Goal: Transaction & Acquisition: Purchase product/service

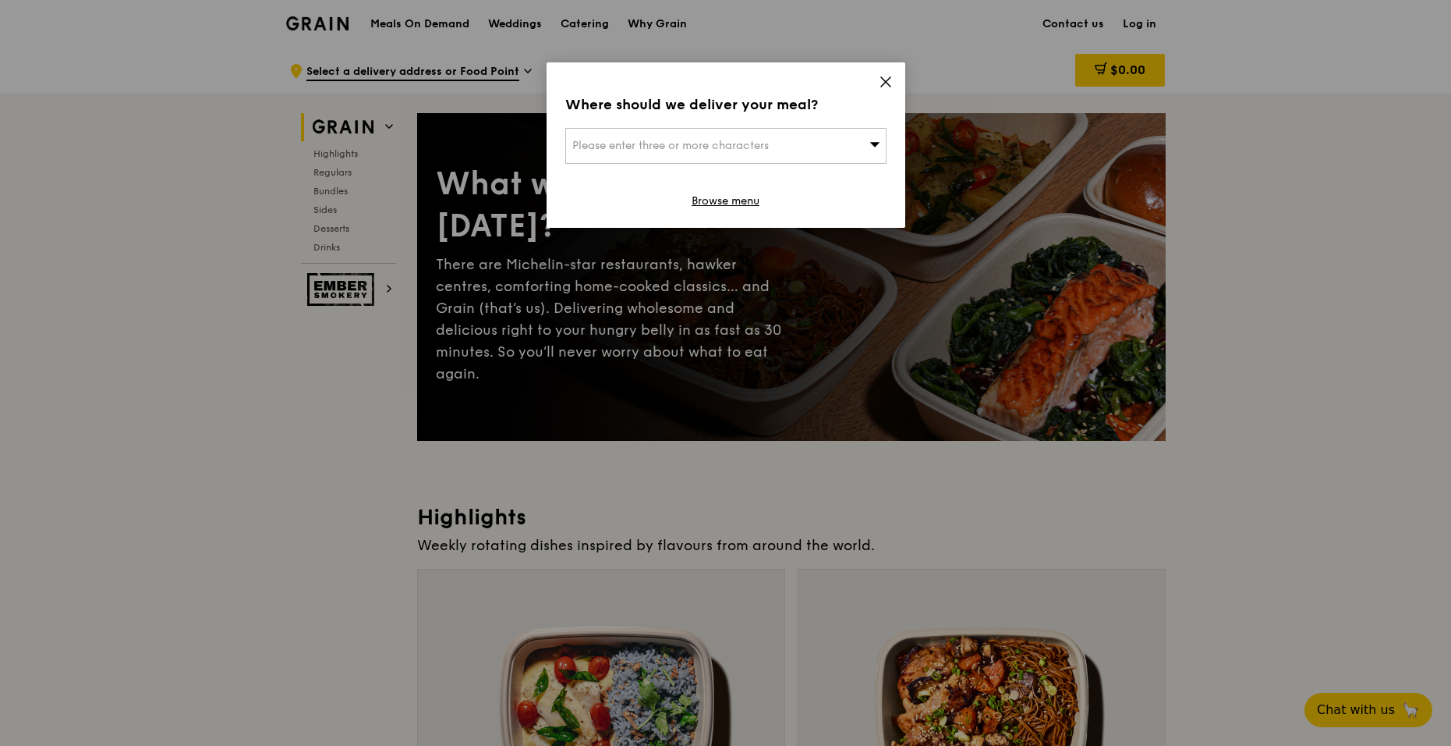
click at [884, 82] on icon at bounding box center [886, 82] width 14 height 14
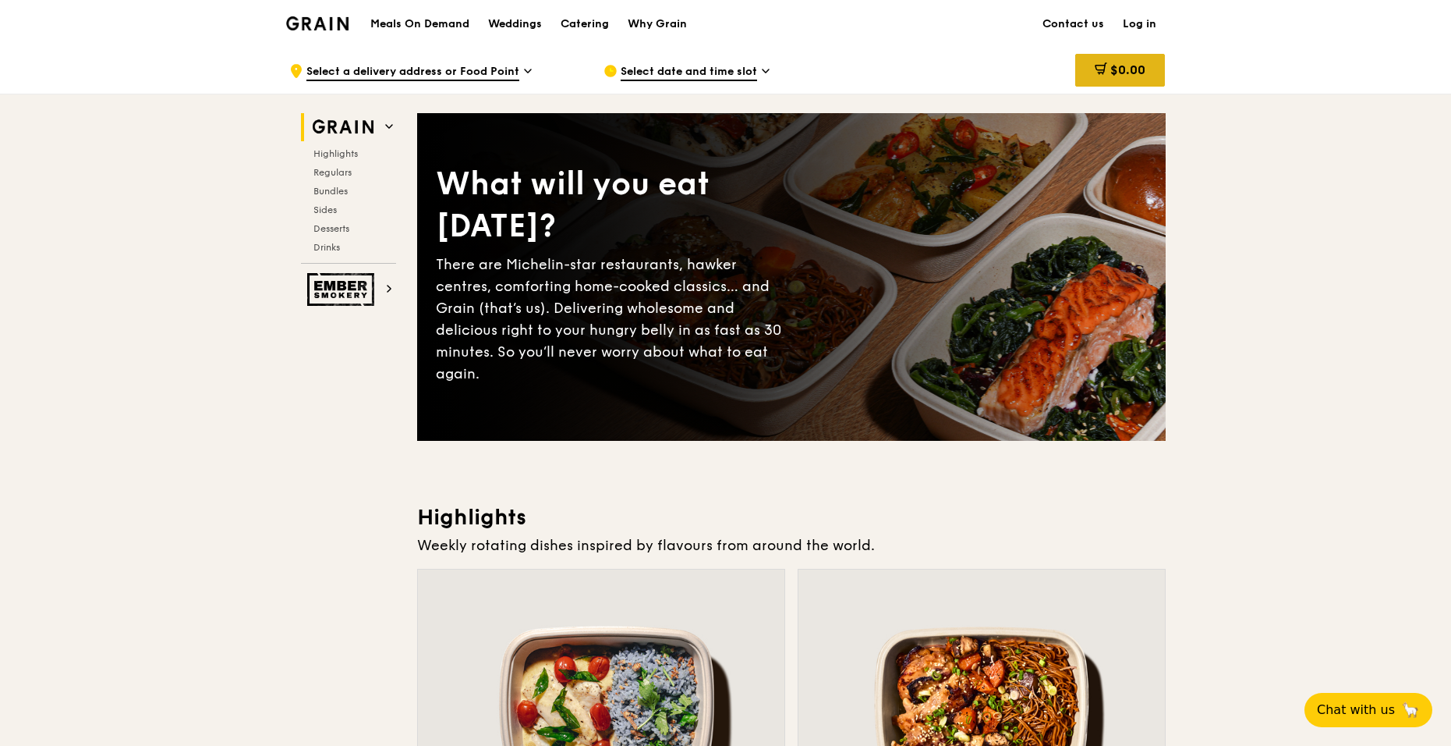
click at [1120, 75] on span "$0.00" at bounding box center [1127, 69] width 35 height 15
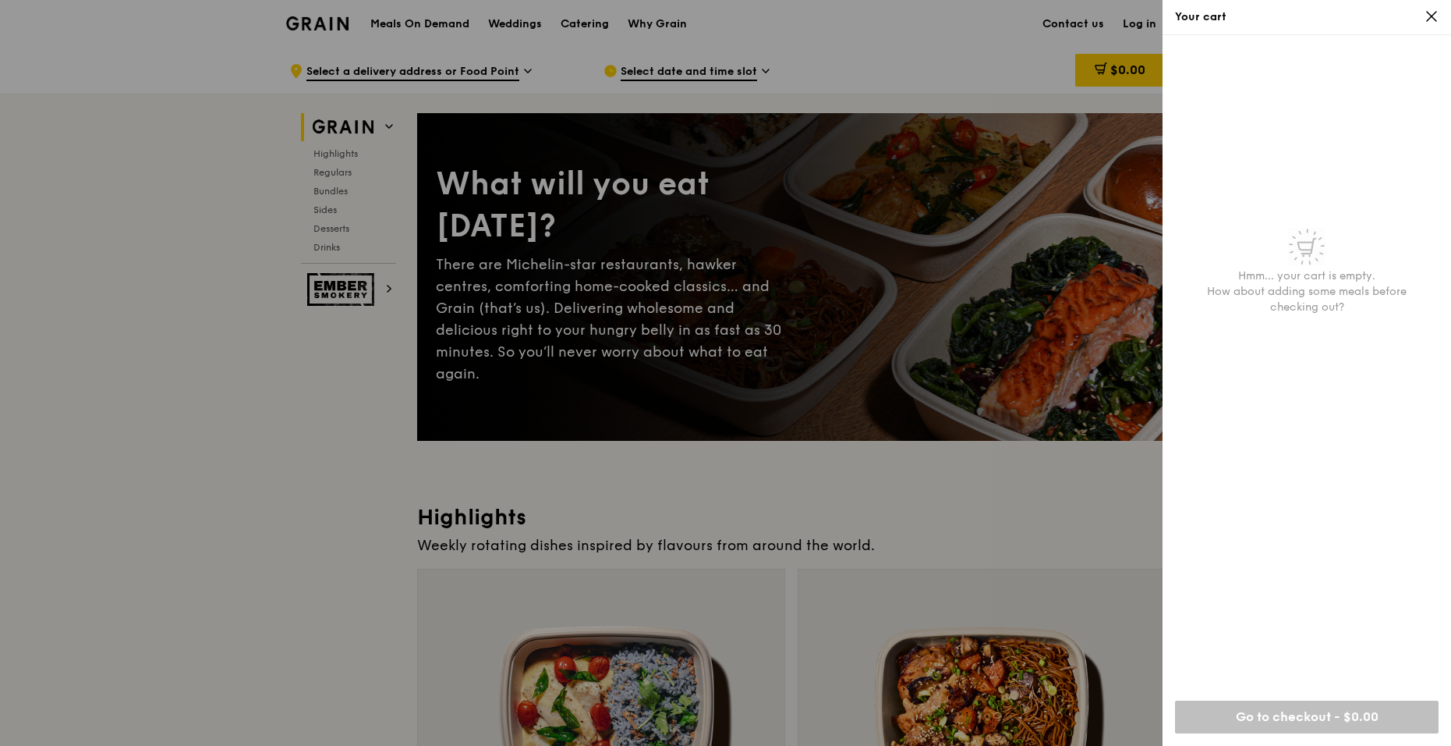
click at [702, 75] on div at bounding box center [725, 373] width 1451 height 746
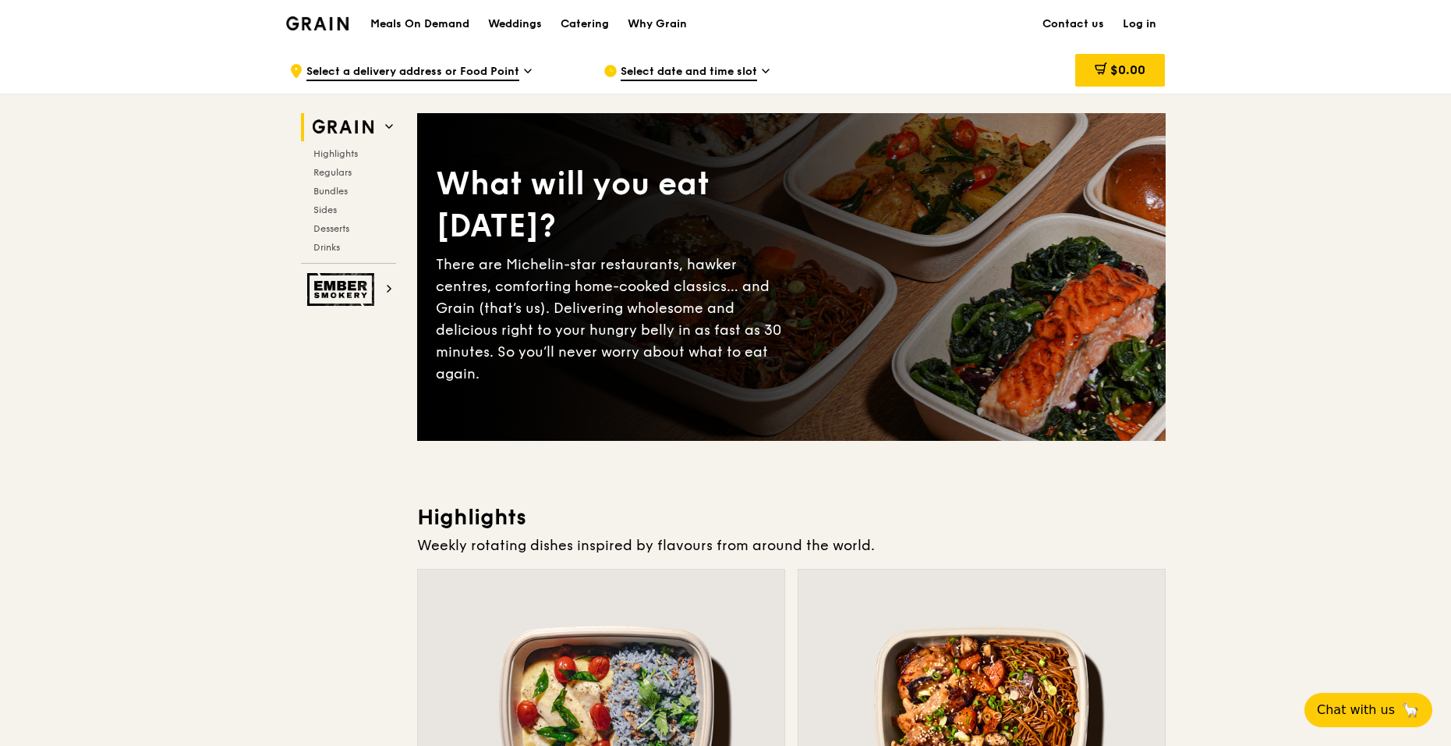
click at [739, 72] on span "Select date and time slot" at bounding box center [689, 72] width 136 height 17
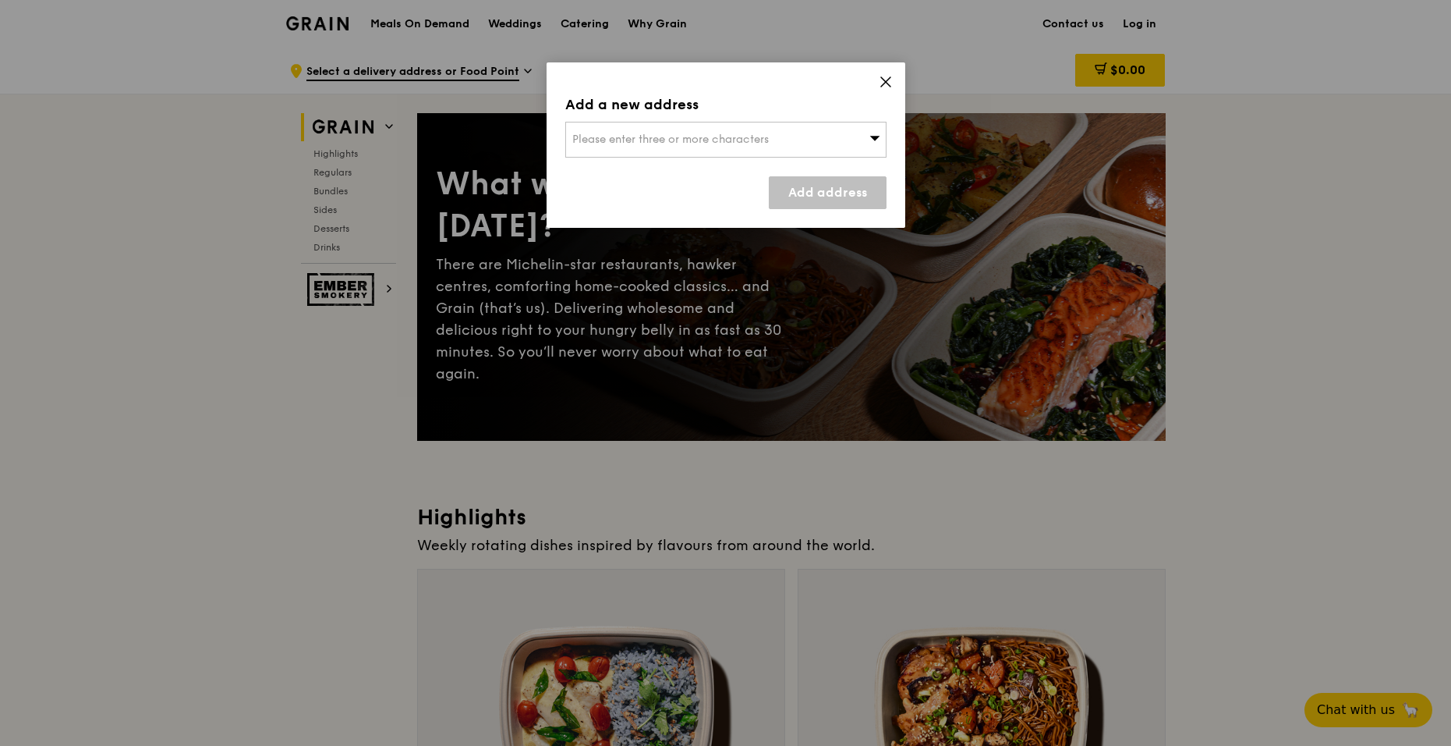
click at [690, 142] on span "Please enter three or more characters" at bounding box center [670, 139] width 197 height 13
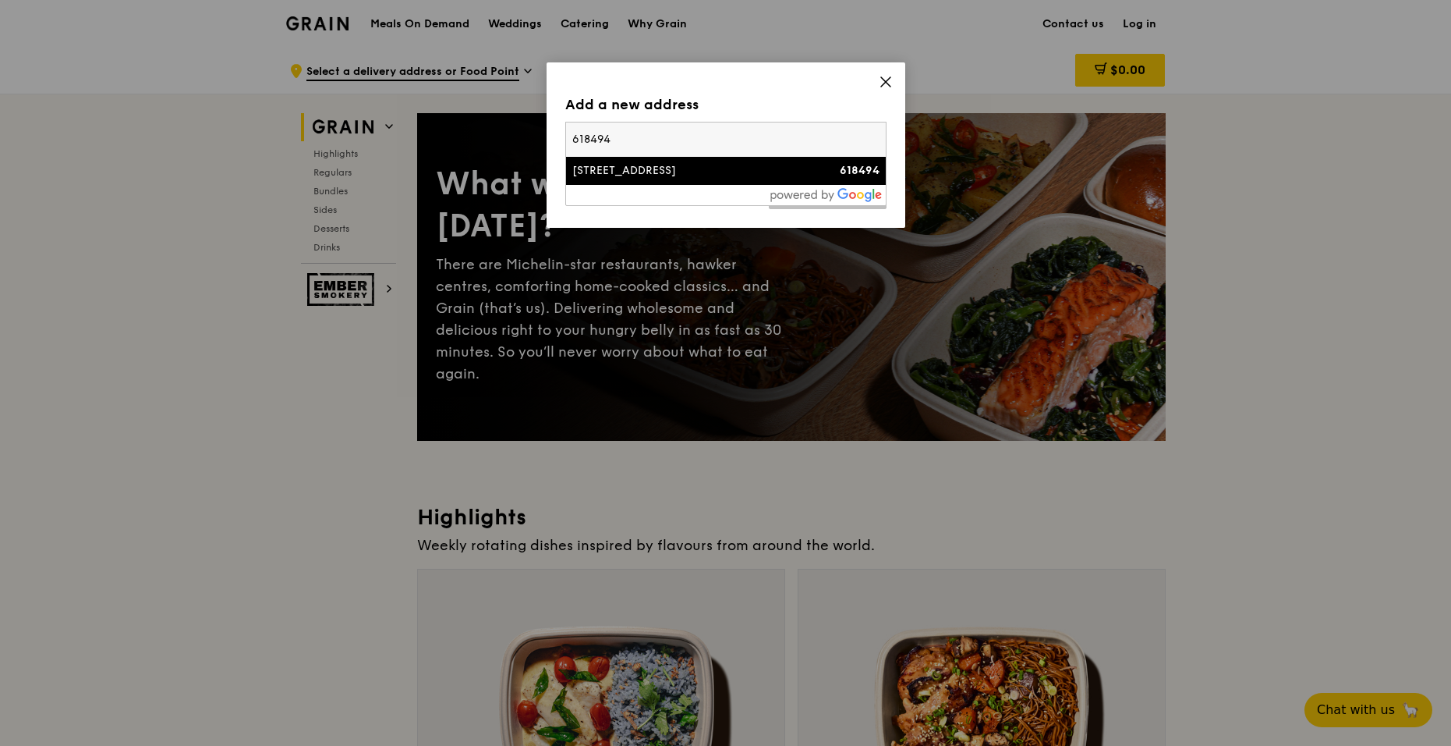
type input "618494"
click at [685, 177] on div "[STREET_ADDRESS]" at bounding box center [687, 171] width 231 height 16
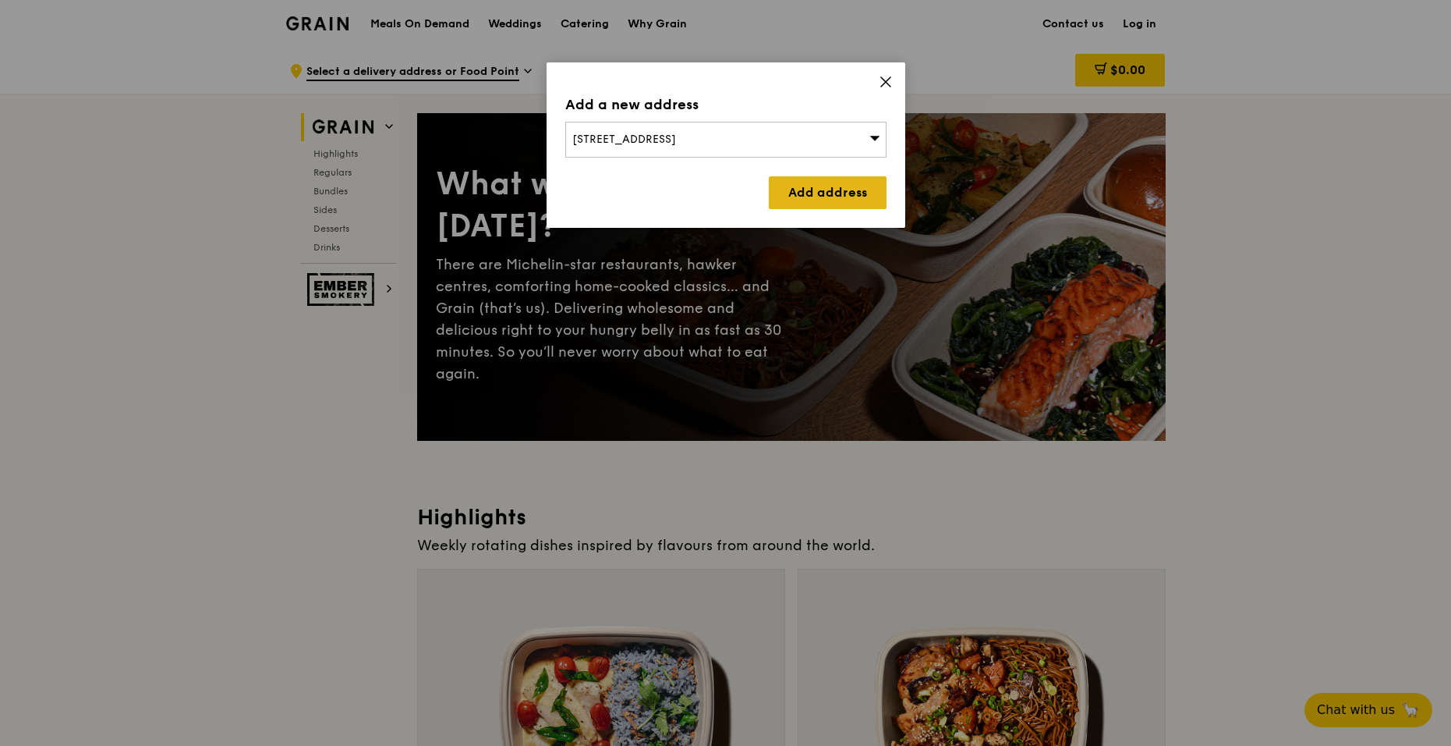
click at [848, 186] on link "Add address" at bounding box center [828, 192] width 118 height 33
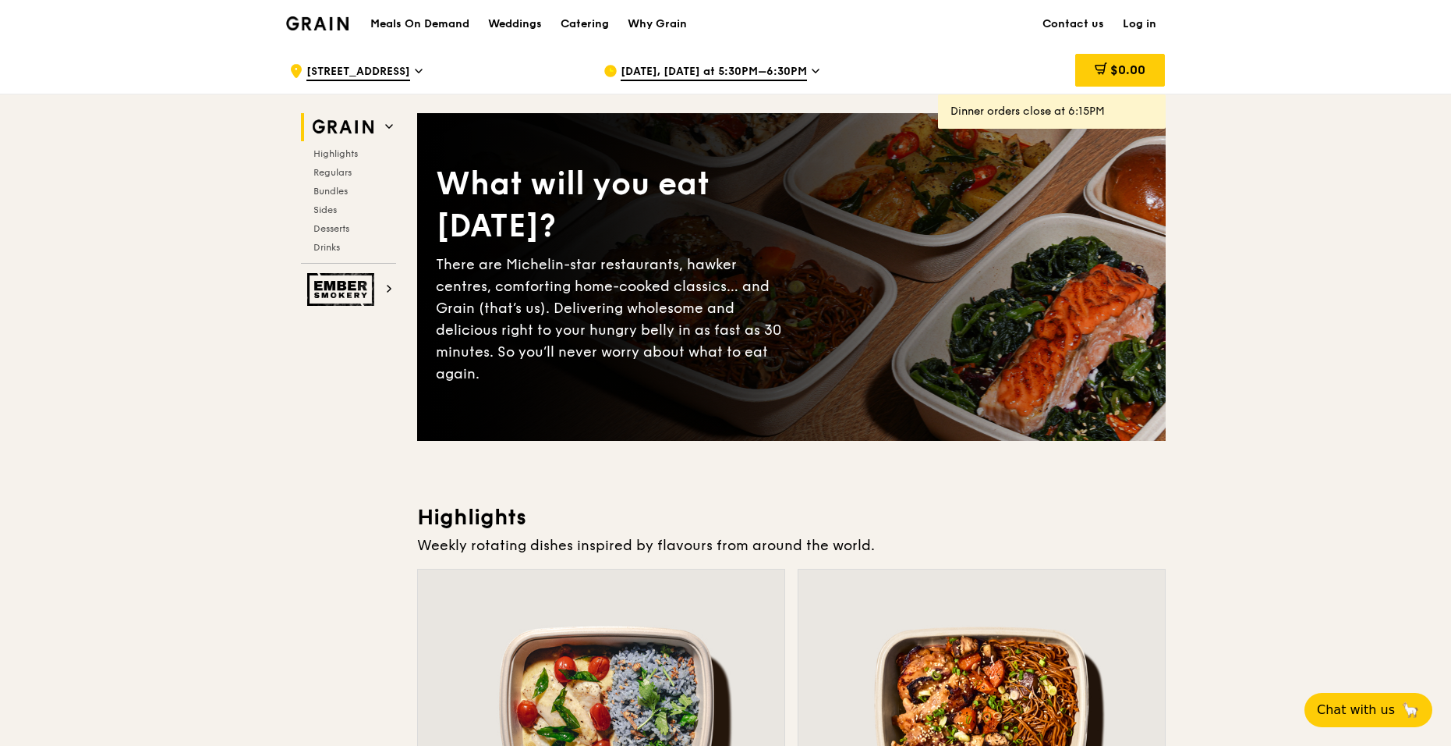
click at [746, 80] on span "Oct 13, Today at 5:30PM–6:30PM" at bounding box center [714, 72] width 186 height 17
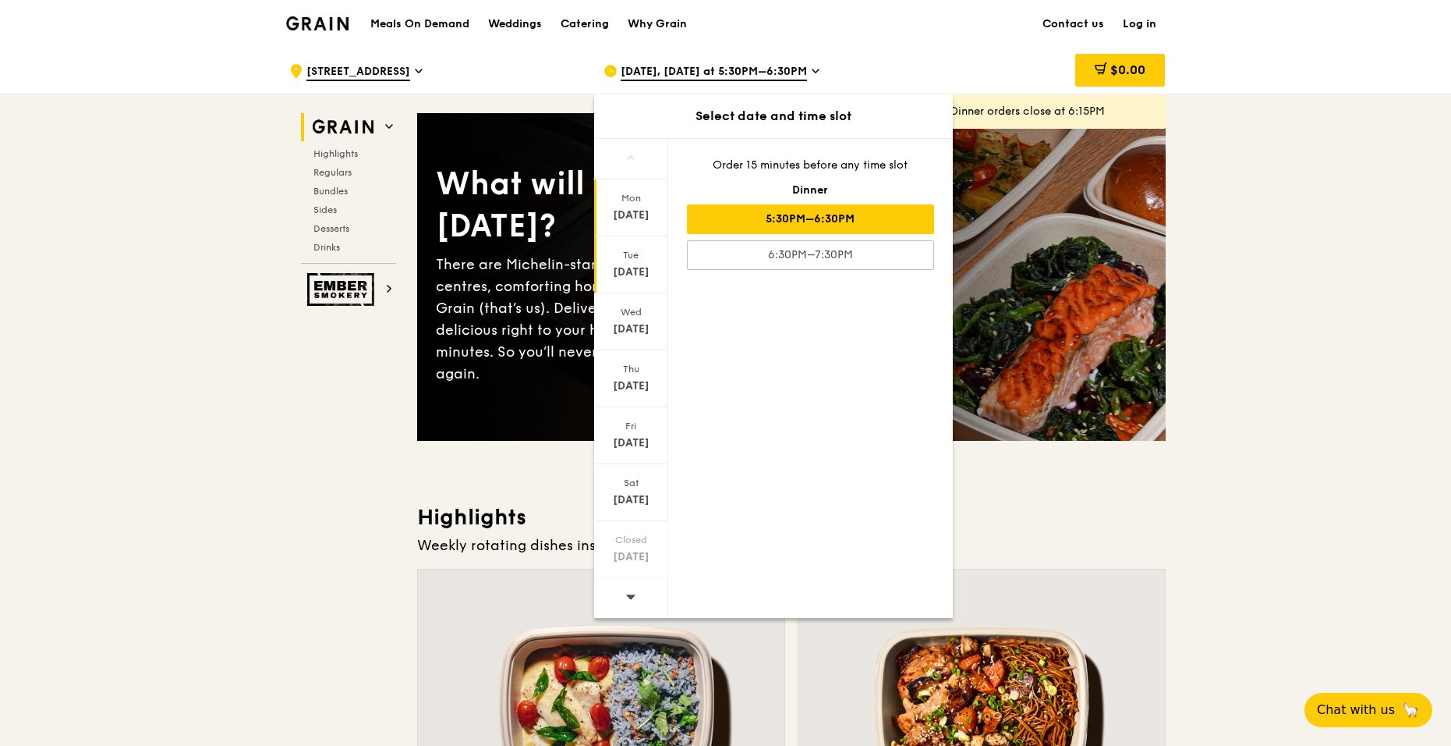
click at [633, 264] on div "Oct 14" at bounding box center [631, 272] width 69 height 16
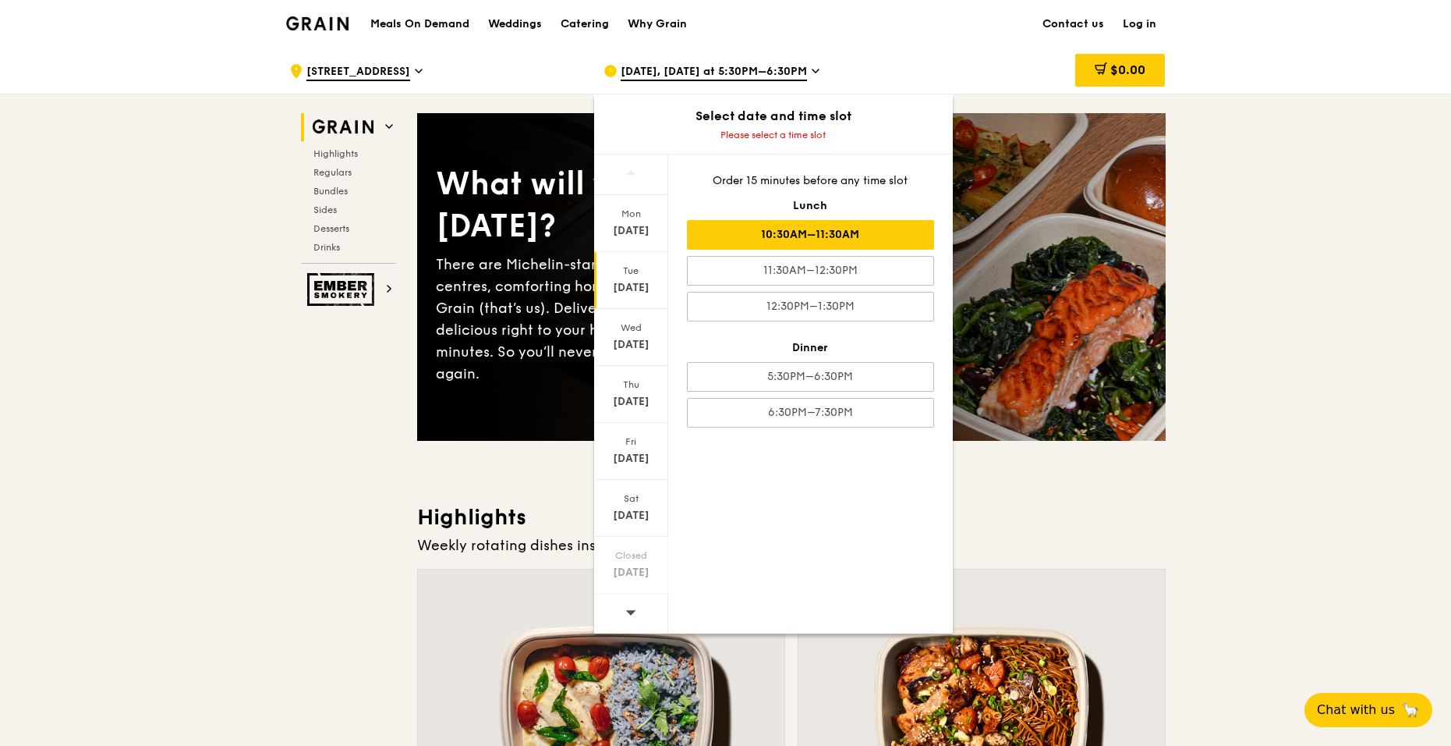
click at [832, 236] on div "10:30AM–11:30AM" at bounding box center [810, 235] width 247 height 30
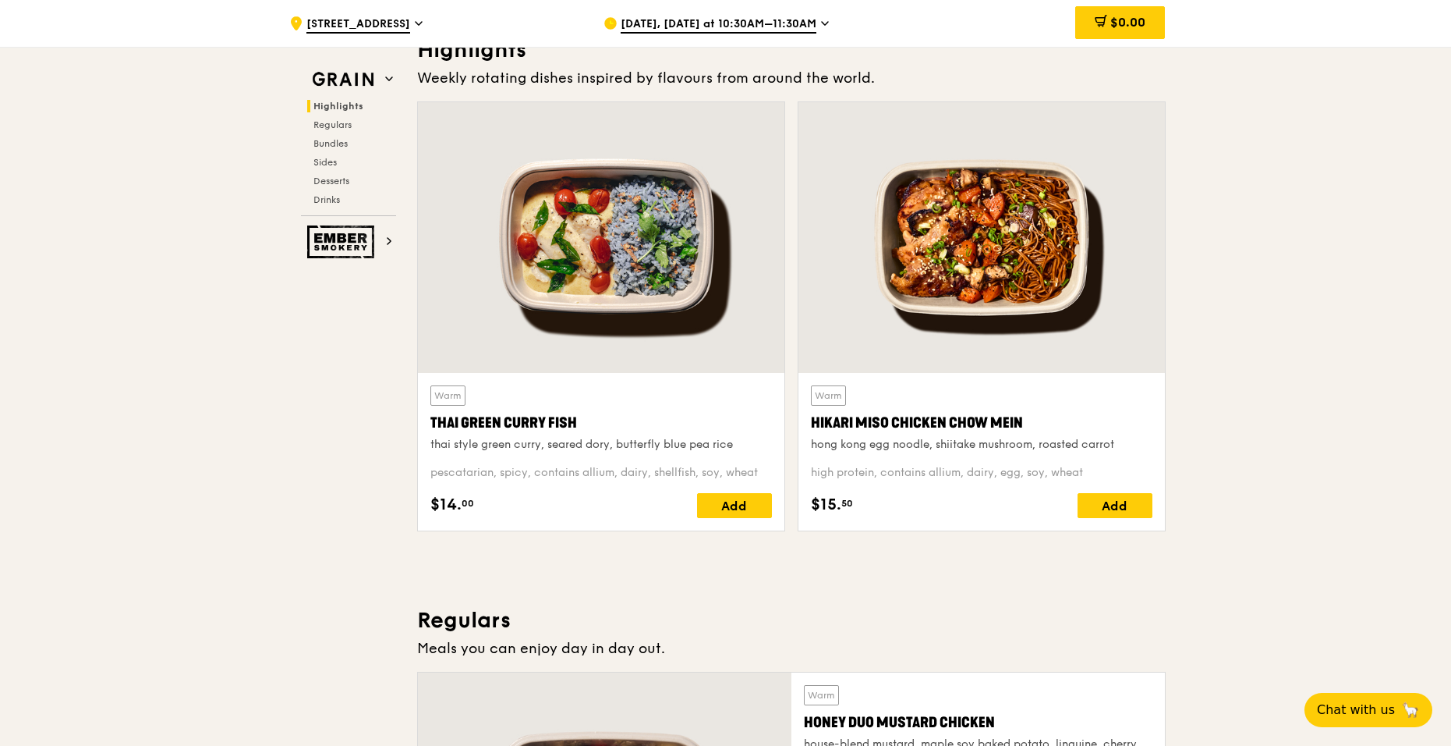
scroll to position [468, 0]
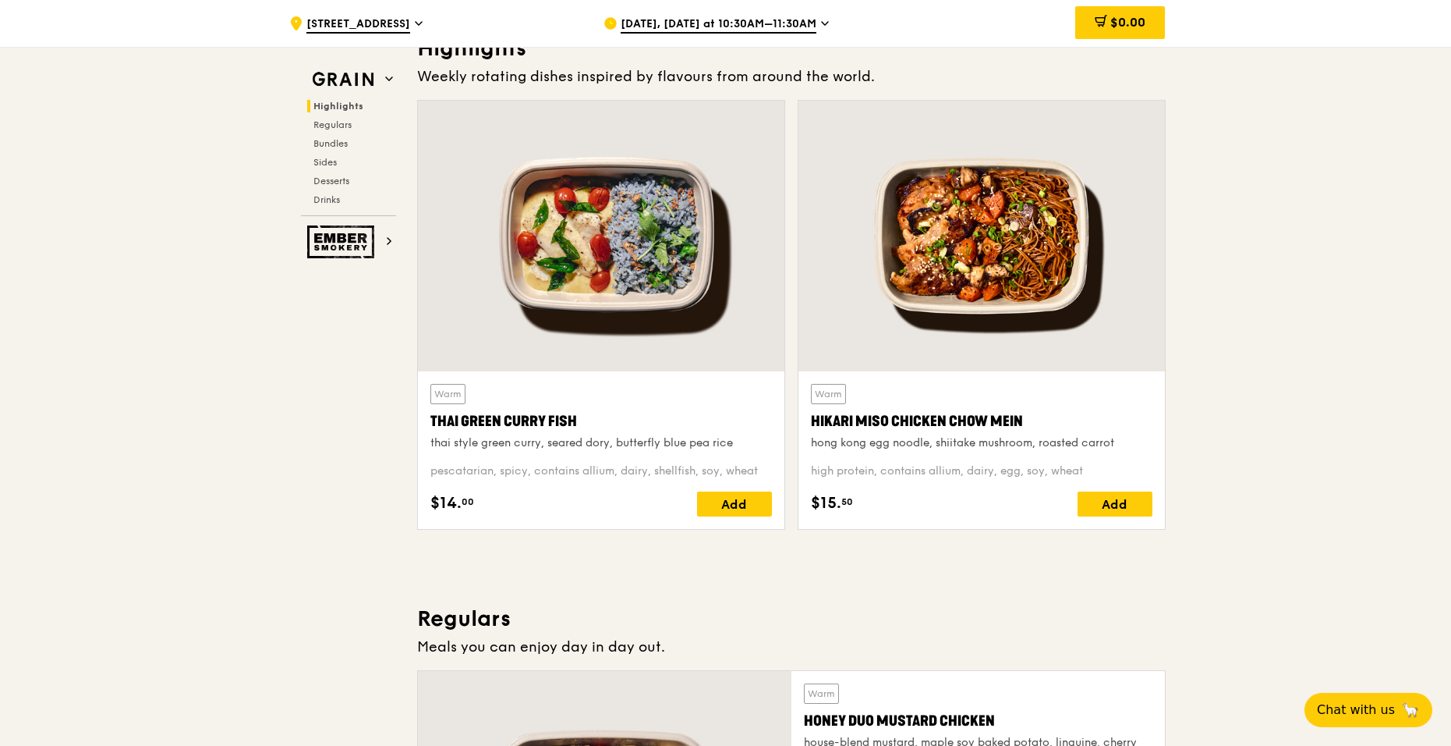
click at [728, 500] on div "Add" at bounding box center [734, 503] width 75 height 25
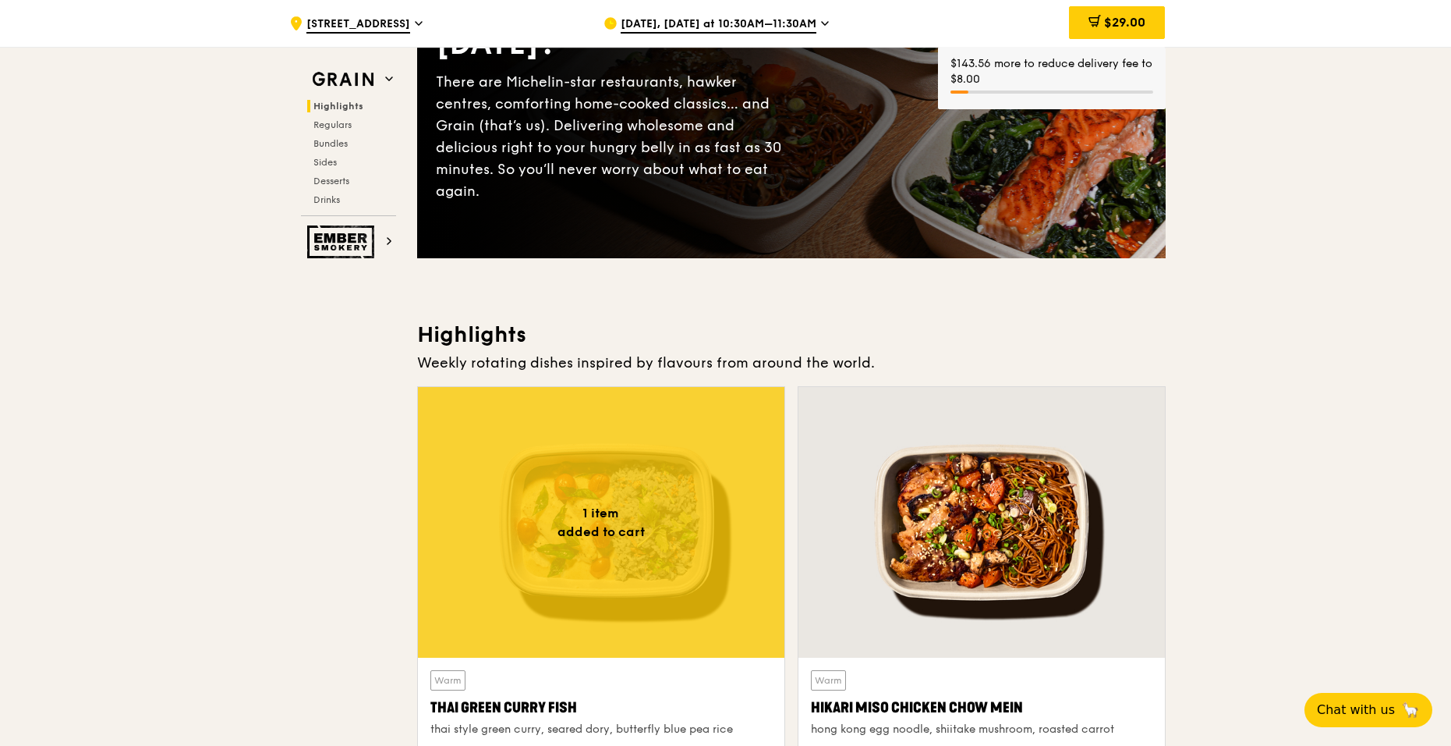
scroll to position [0, 0]
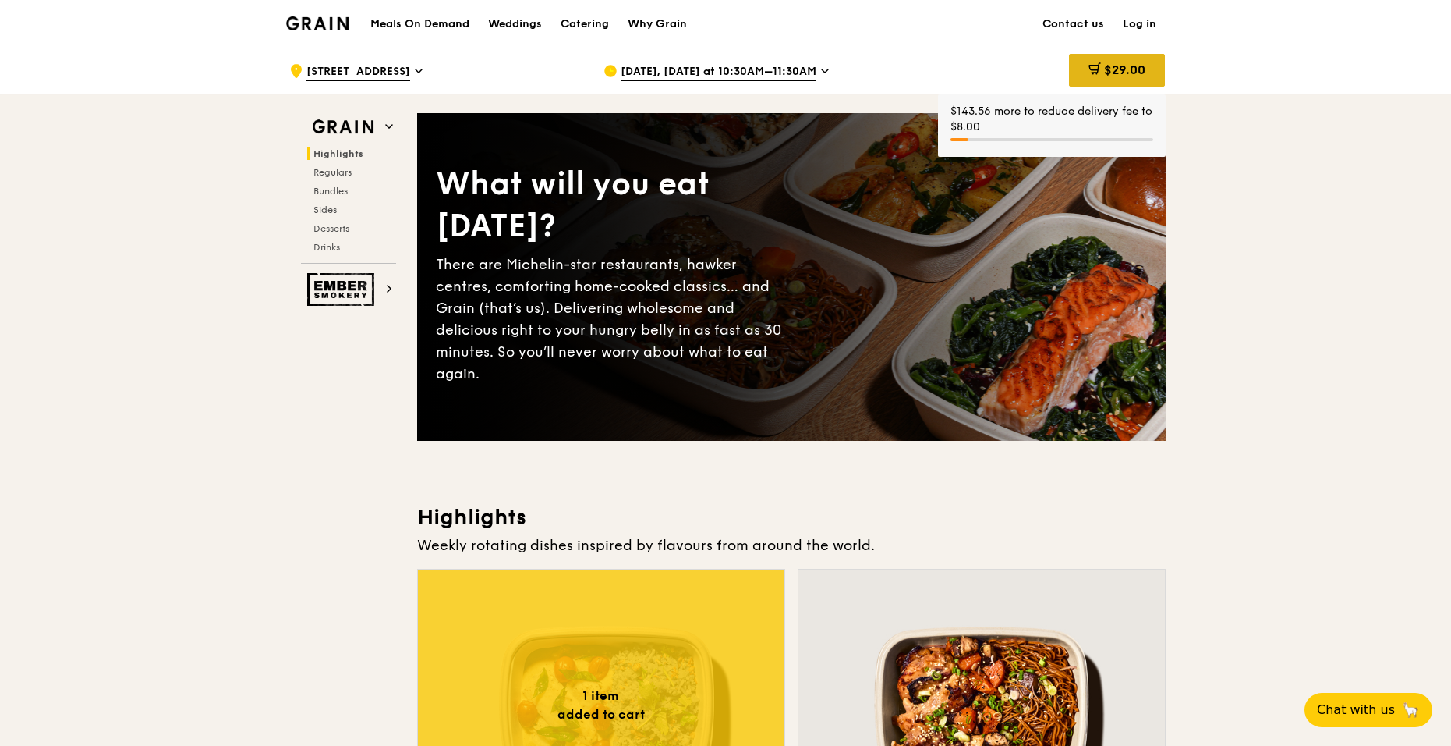
click at [1130, 69] on span "$29.00" at bounding box center [1124, 69] width 41 height 15
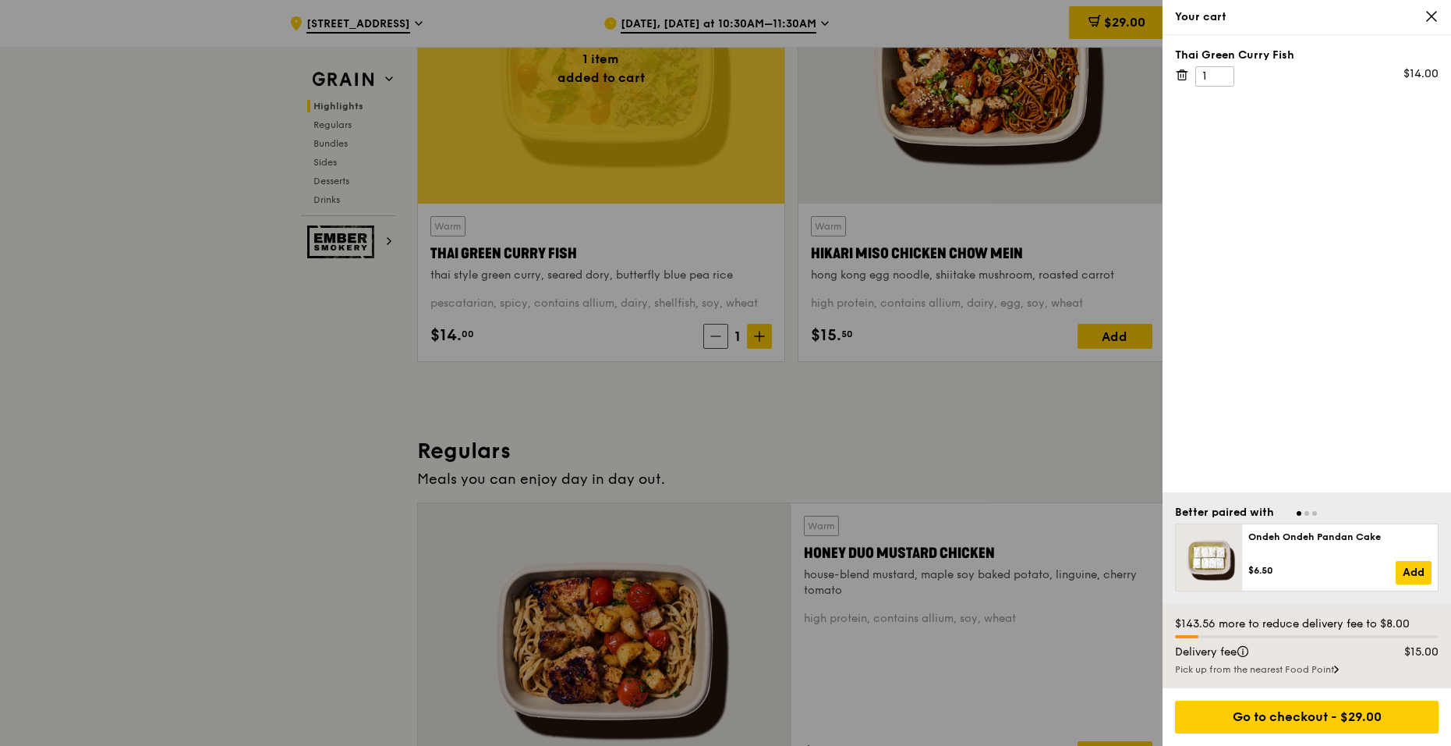
scroll to position [702, 0]
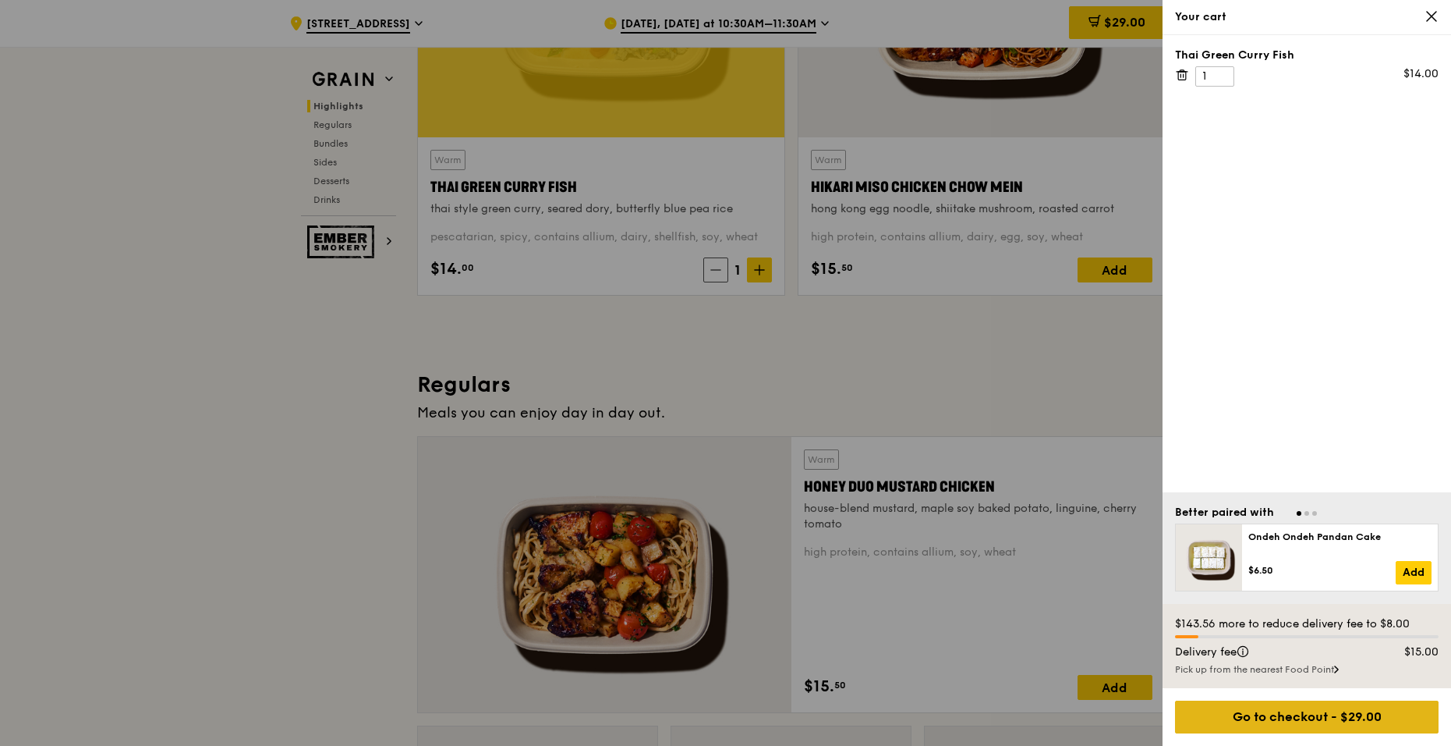
click at [1304, 711] on div "Go to checkout - $29.00" at bounding box center [1307, 716] width 264 height 33
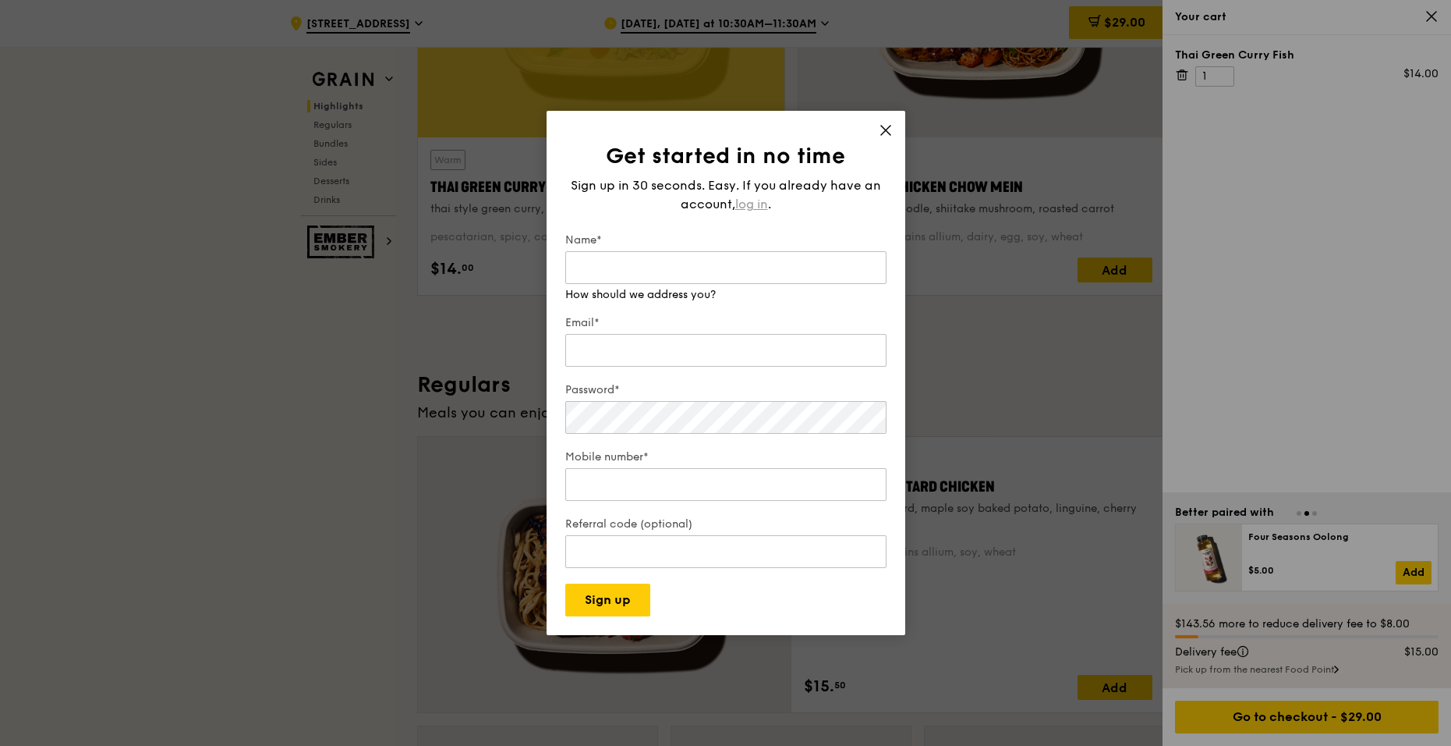
click at [744, 209] on span "log in" at bounding box center [751, 204] width 33 height 19
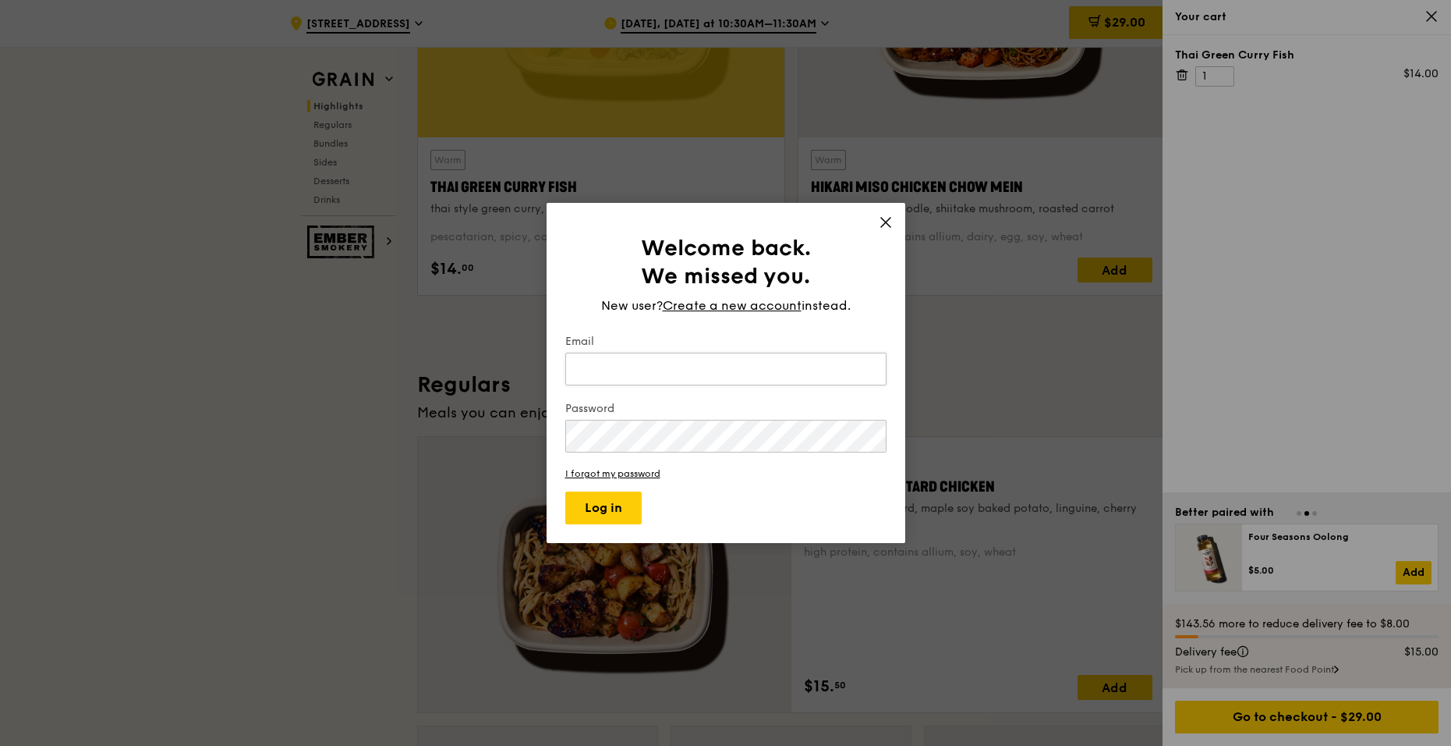
click at [635, 371] on input "Email" at bounding box center [725, 368] width 321 height 33
type input "xwong1@ra.rockwell.com"
click at [565, 491] on button "Log in" at bounding box center [603, 507] width 76 height 33
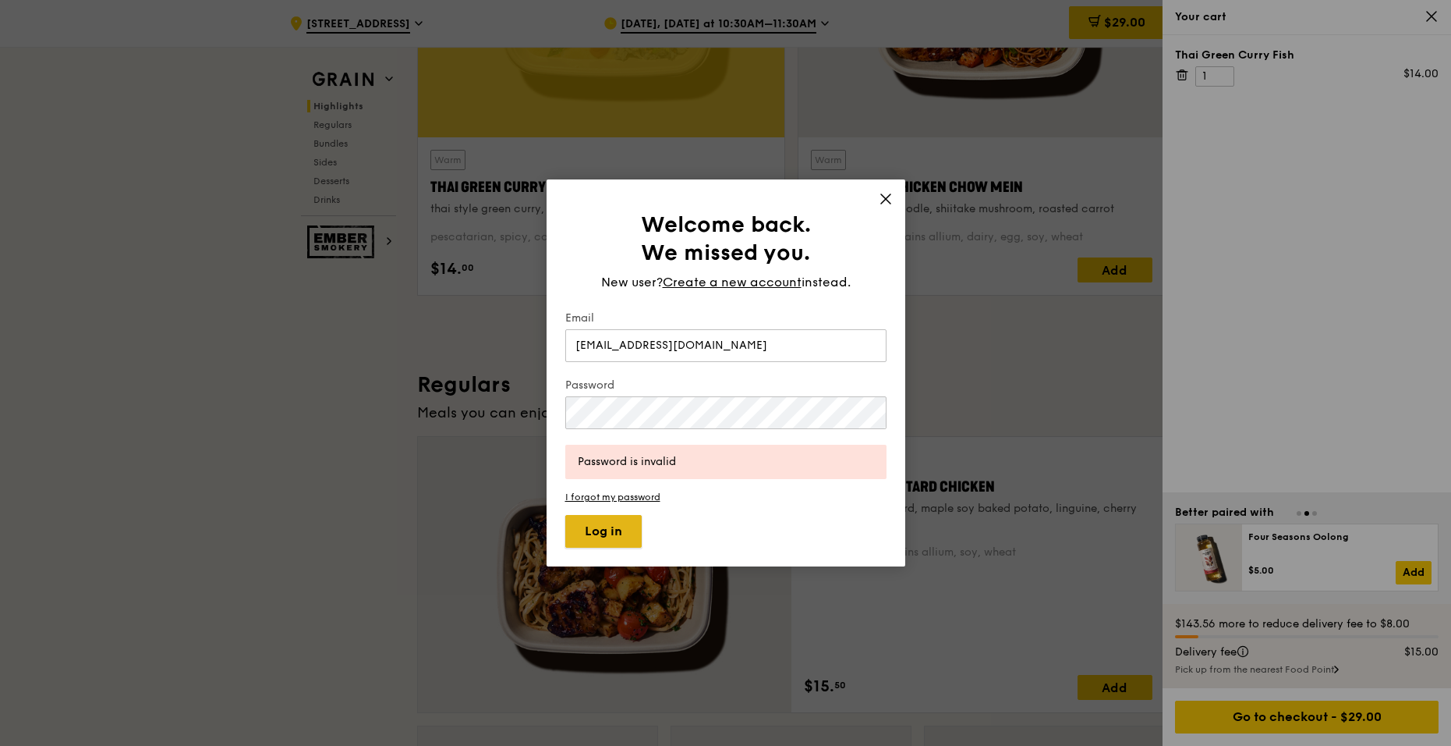
click at [623, 543] on button "Log in" at bounding box center [603, 531] width 76 height 33
click at [615, 526] on button "Log in" at bounding box center [603, 531] width 76 height 33
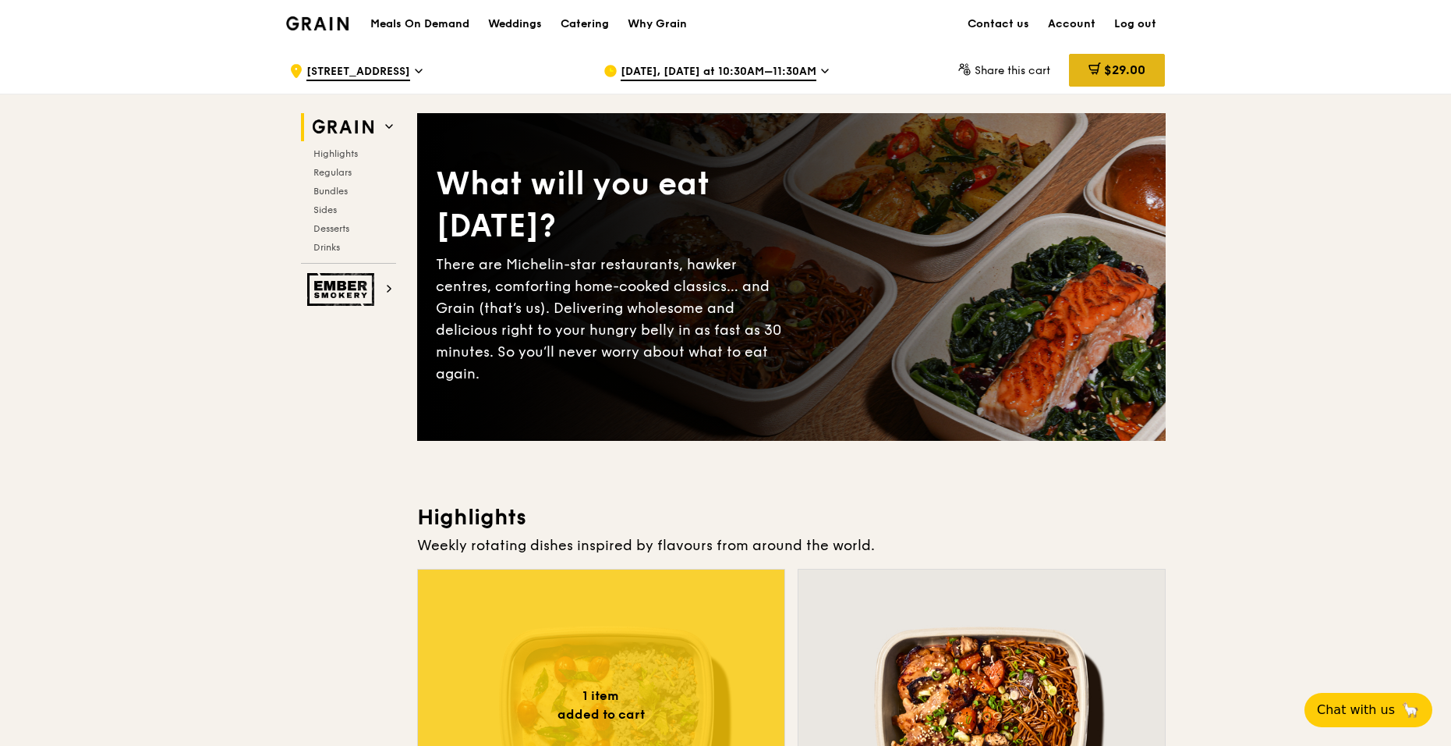
click at [1104, 62] on div "$29.00" at bounding box center [1117, 70] width 96 height 33
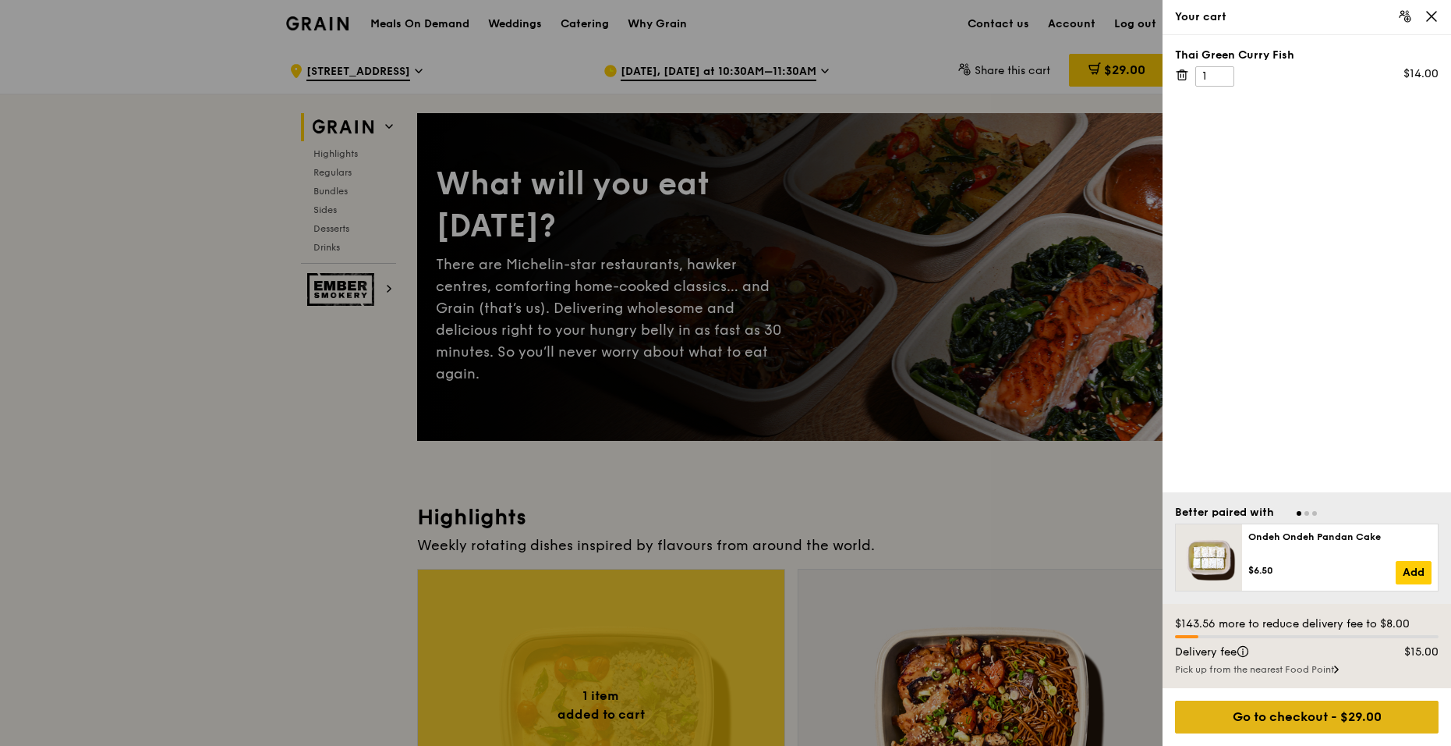
click at [1271, 706] on div "Go to checkout - $29.00" at bounding box center [1307, 716] width 264 height 33
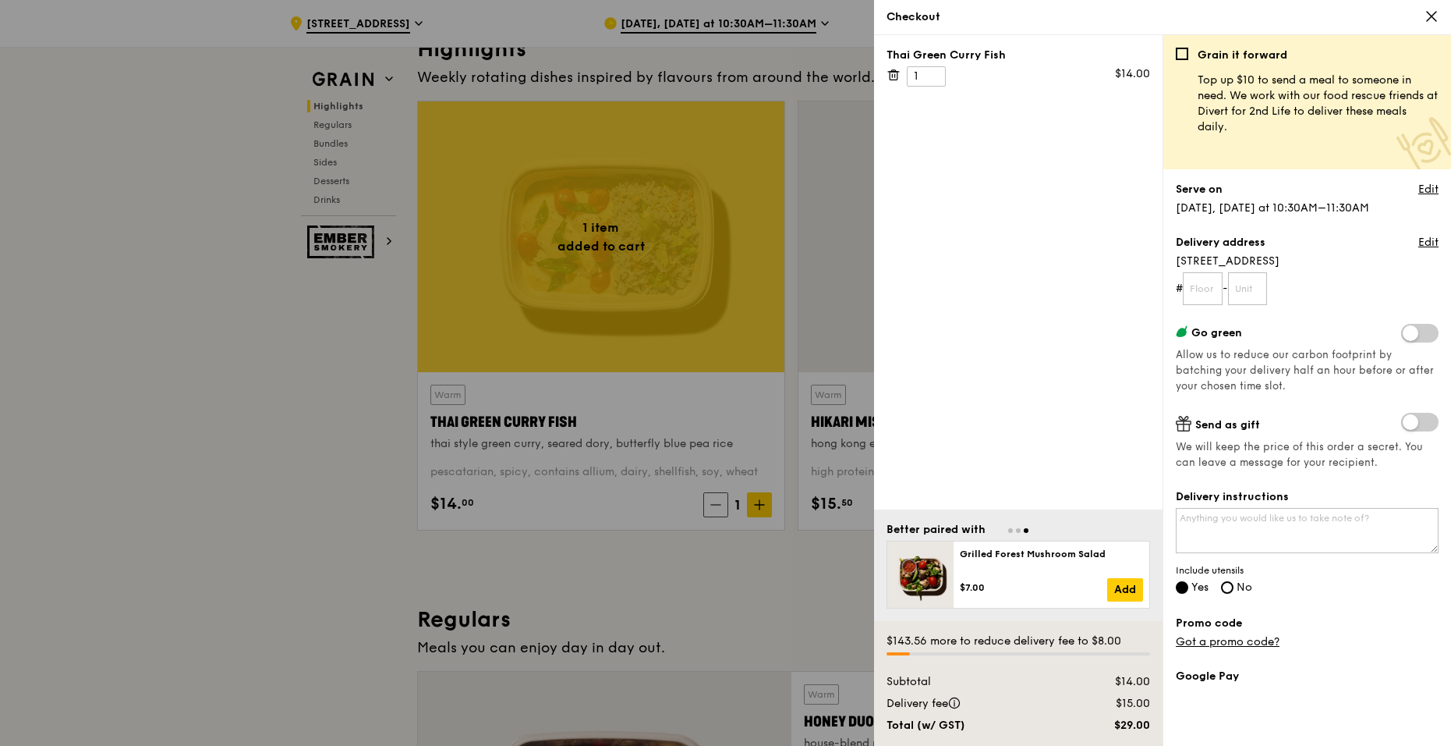
scroll to position [468, 0]
